Goal: Task Accomplishment & Management: Use online tool/utility

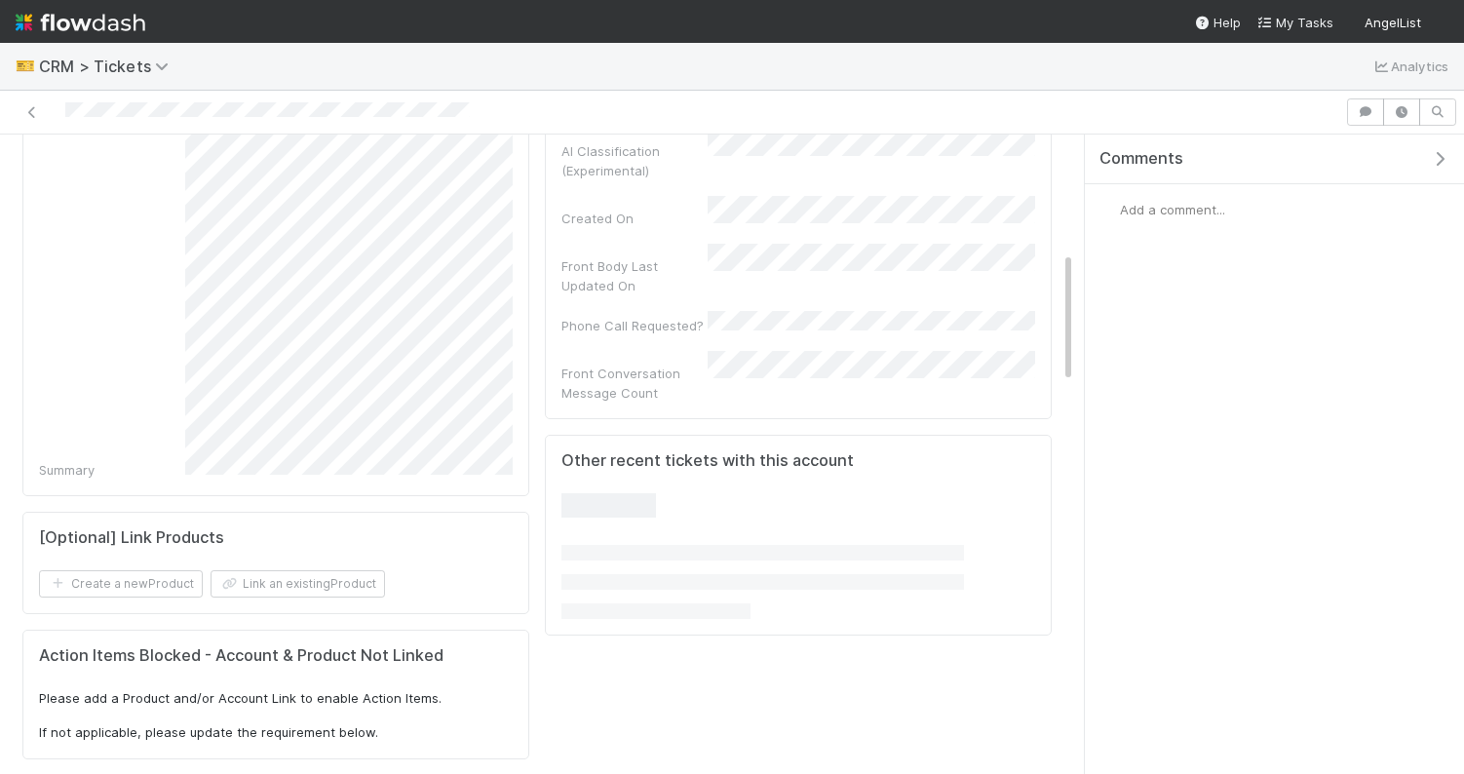
scroll to position [580, 0]
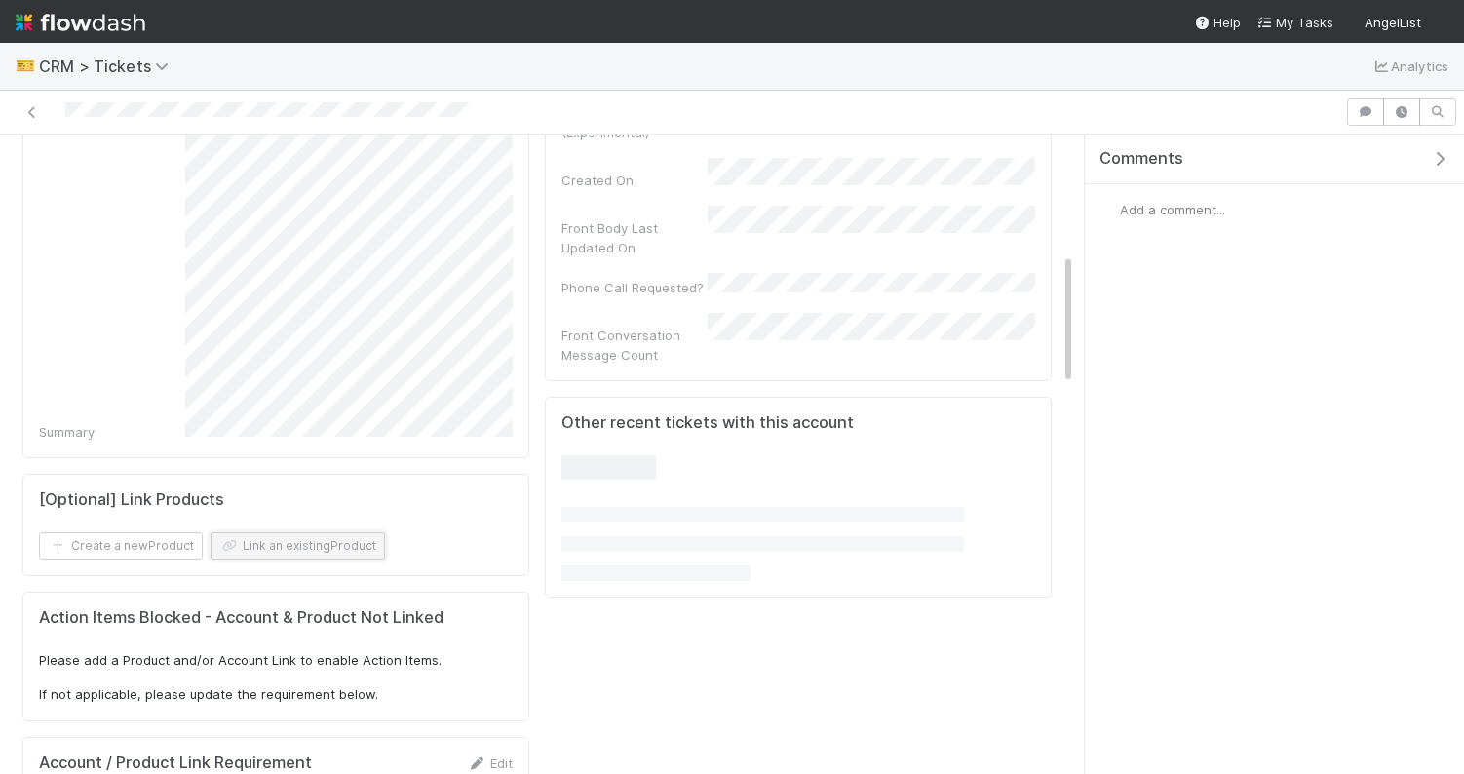
click at [335, 535] on button "Link an existing Product" at bounding box center [298, 545] width 174 height 27
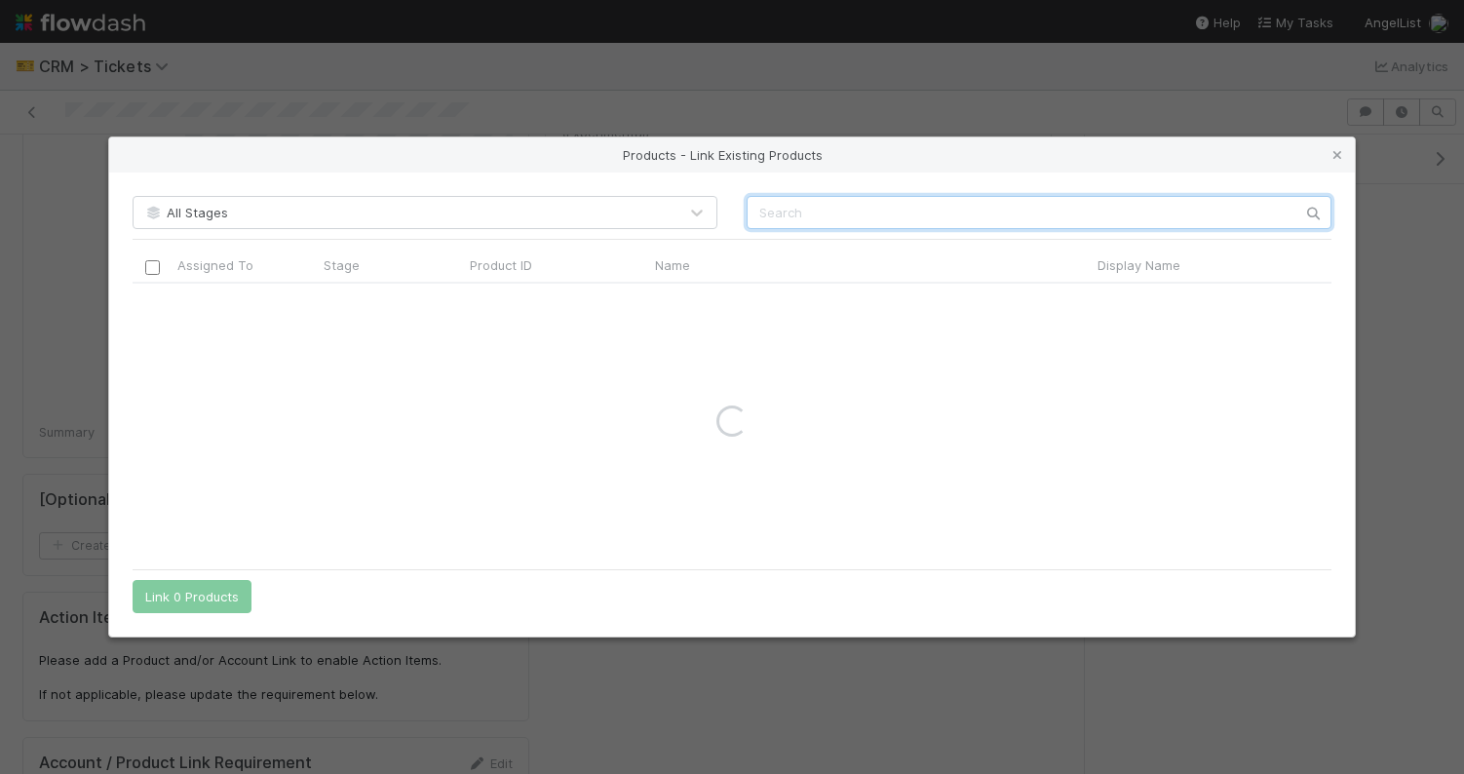
click at [815, 213] on input "text" at bounding box center [1039, 212] width 585 height 33
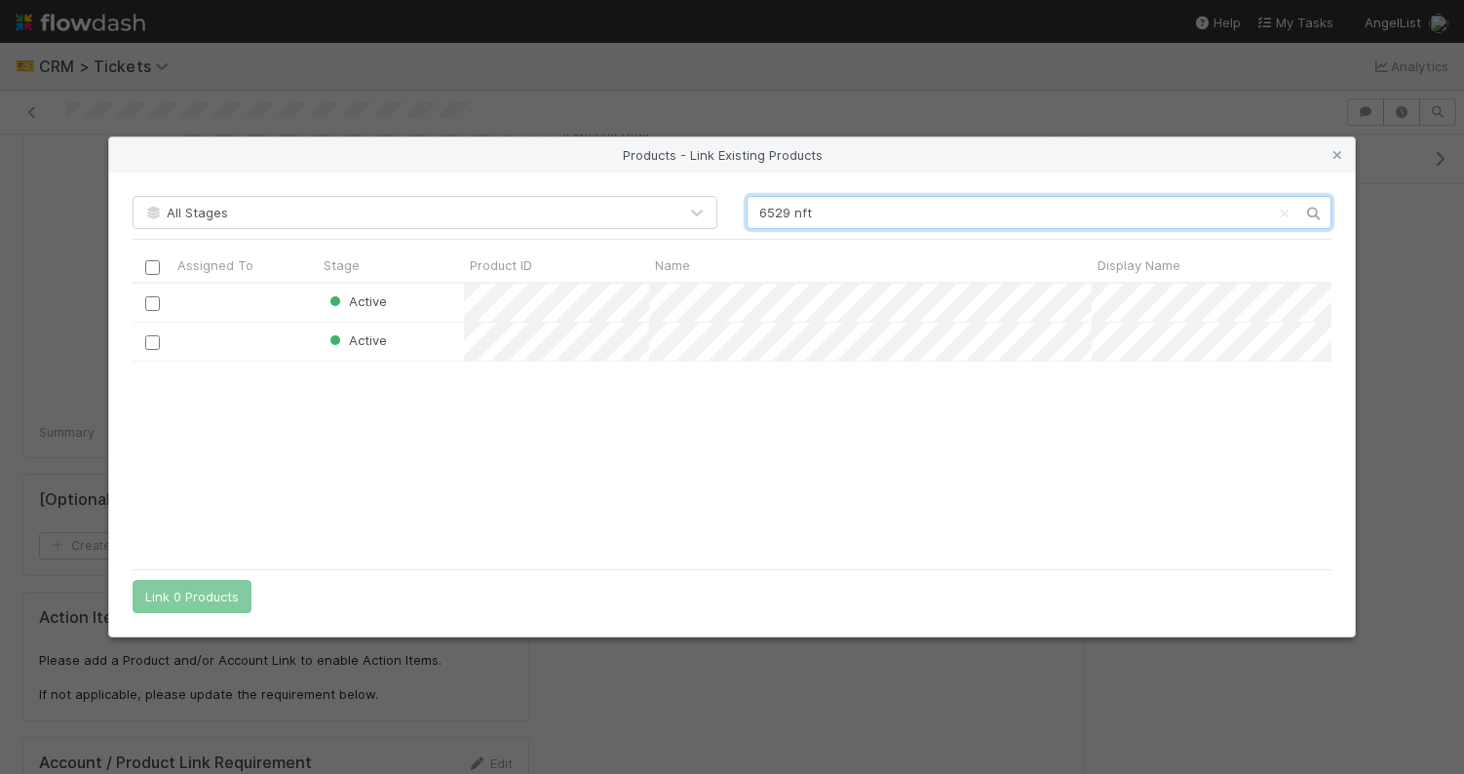
scroll to position [275, 1199]
type input "6529 nft"
click at [154, 342] on input "checkbox" at bounding box center [152, 342] width 15 height 15
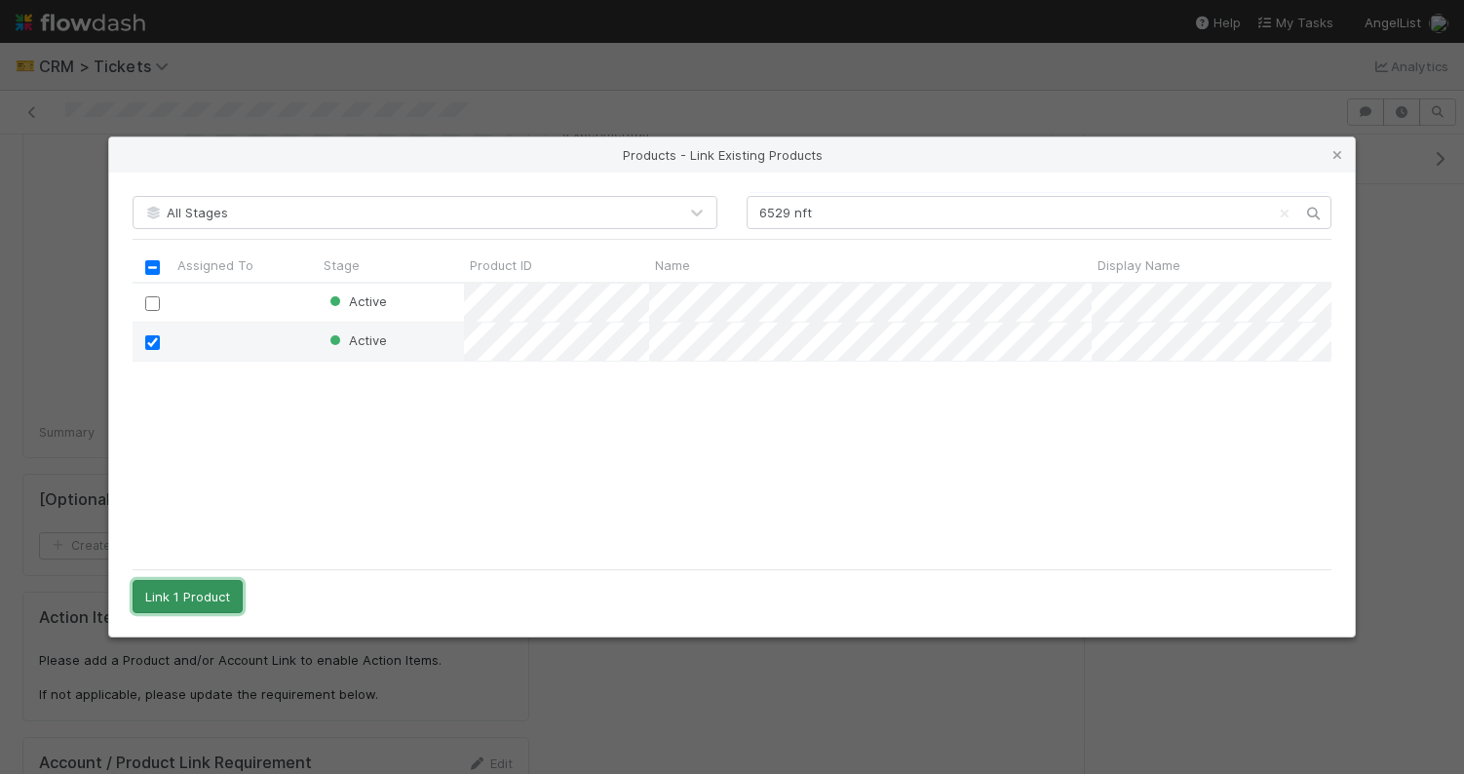
click at [185, 593] on button "Link 1 Product" at bounding box center [188, 596] width 110 height 33
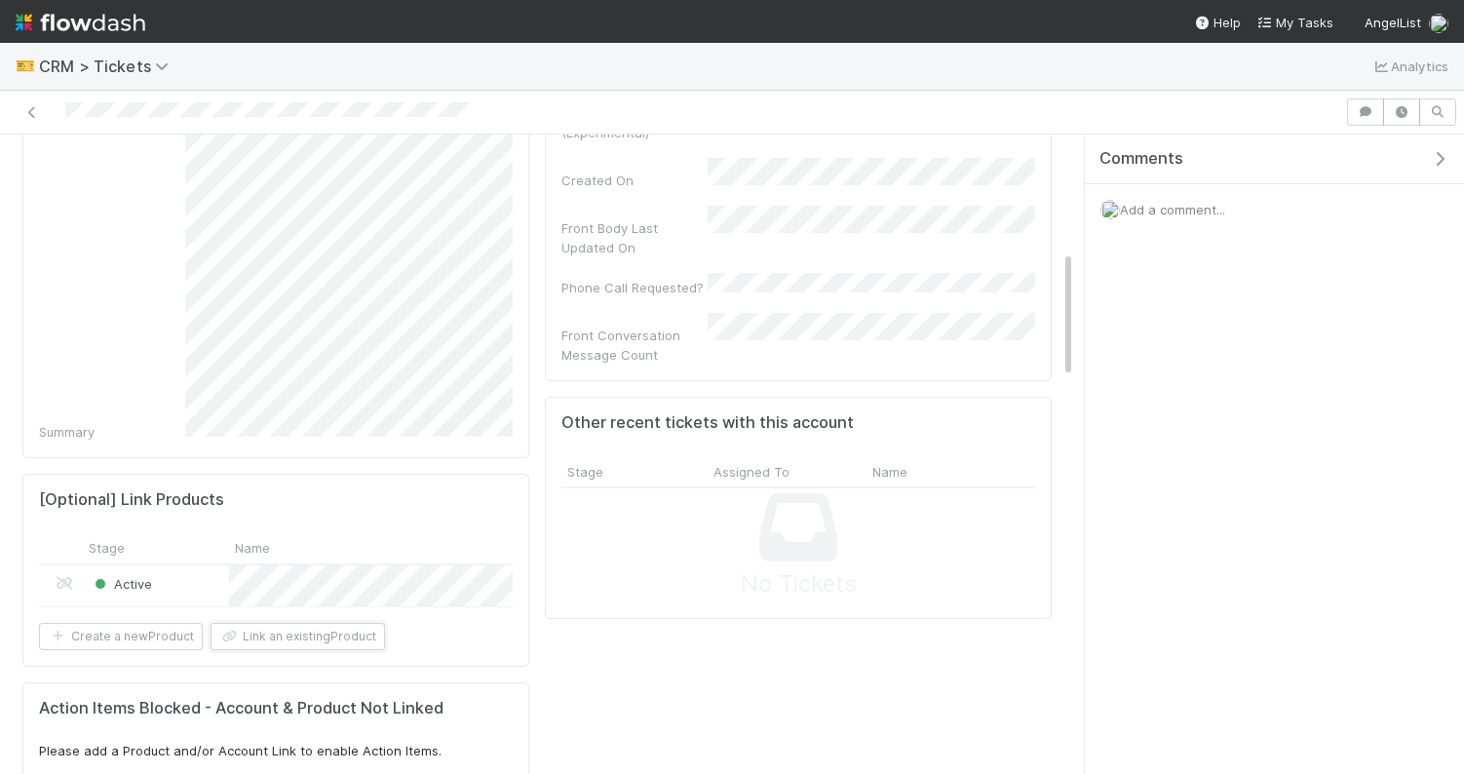
scroll to position [0, 0]
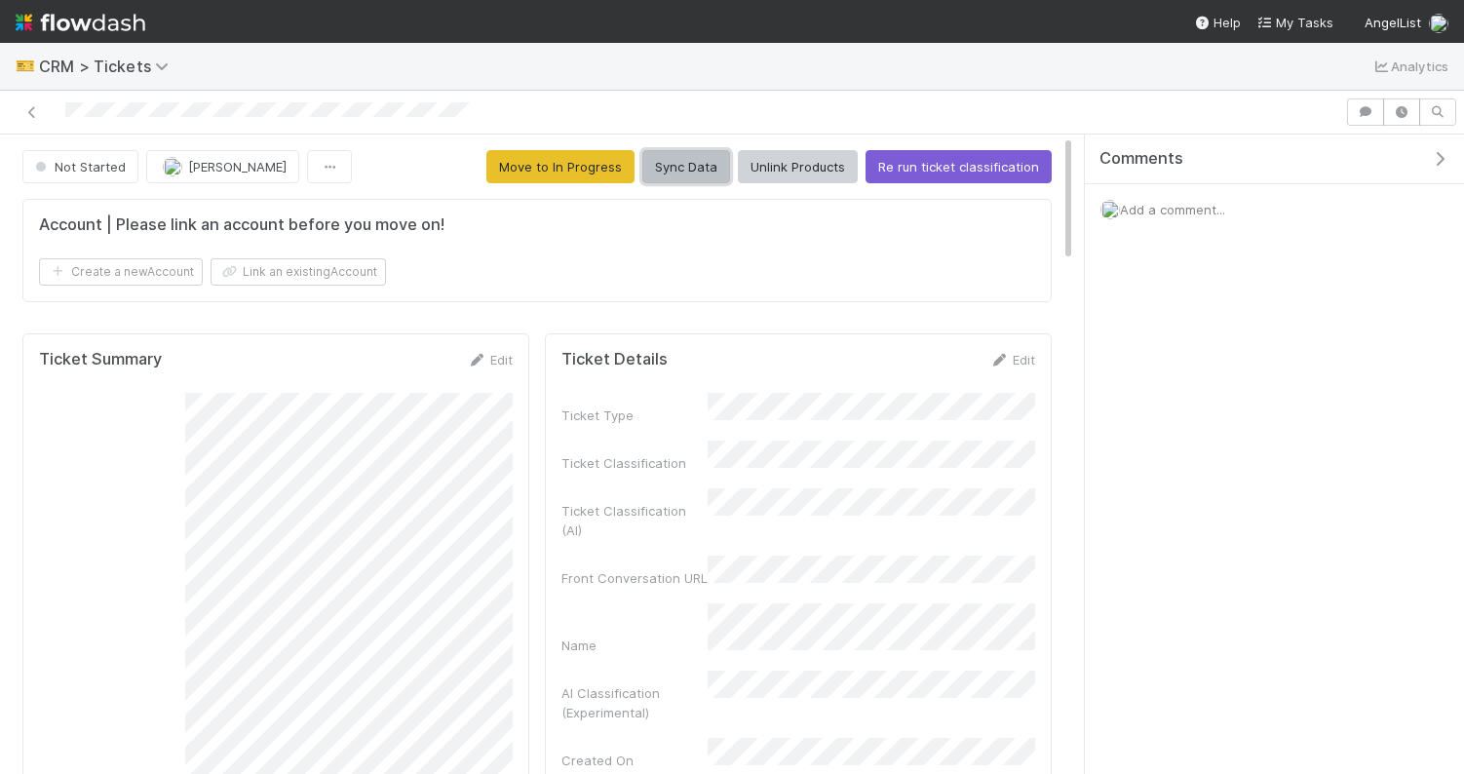
click at [704, 168] on button "Sync Data" at bounding box center [686, 166] width 88 height 33
